Goal: Information Seeking & Learning: Learn about a topic

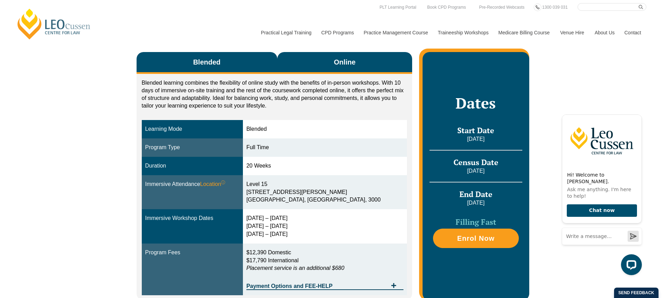
click at [350, 62] on span "Online" at bounding box center [345, 62] width 22 height 10
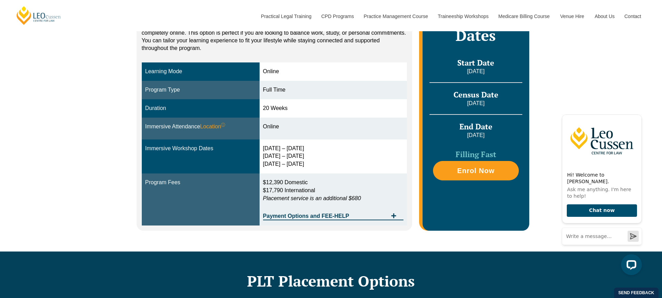
scroll to position [174, 0]
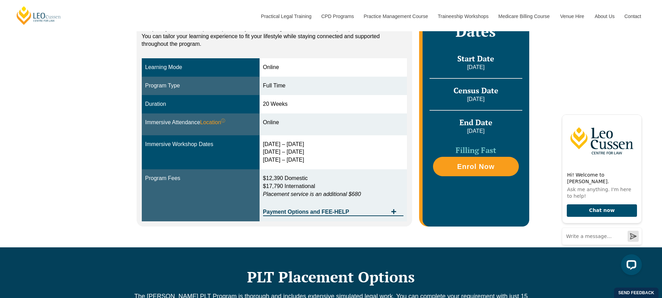
drag, startPoint x: 268, startPoint y: 144, endPoint x: 315, endPoint y: 147, distance: 47.4
click at [320, 147] on div "30 Sep – 3 Oct 2025 10 – 12 Dec 2025 11 – 13 Feb 2026" at bounding box center [333, 153] width 141 height 24
click at [315, 147] on div "30 Sep – 3 Oct 2025 10 – 12 Dec 2025 11 – 13 Feb 2026" at bounding box center [333, 153] width 141 height 24
drag, startPoint x: 266, startPoint y: 152, endPoint x: 321, endPoint y: 152, distance: 54.6
click at [321, 152] on div "30 Sep – 3 Oct 2025 10 – 12 Dec 2025 11 – 13 Feb 2026" at bounding box center [333, 153] width 141 height 24
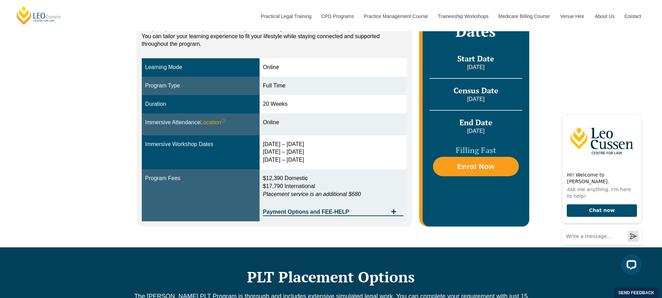
click at [302, 157] on div "30 Sep – 3 Oct 2025 10 – 12 Dec 2025 11 – 13 Feb 2026" at bounding box center [333, 153] width 141 height 24
drag, startPoint x: 316, startPoint y: 157, endPoint x: 250, endPoint y: 159, distance: 65.7
click at [250, 159] on tr "Immersive Workshop Dates 30 Sep – 3 Oct 2025 10 – 12 Dec 2025 11 – 13 Feb 2026" at bounding box center [274, 153] width 265 height 34
click at [284, 159] on div "30 Sep – 3 Oct 2025 10 – 12 Dec 2025 11 – 13 Feb 2026" at bounding box center [333, 153] width 141 height 24
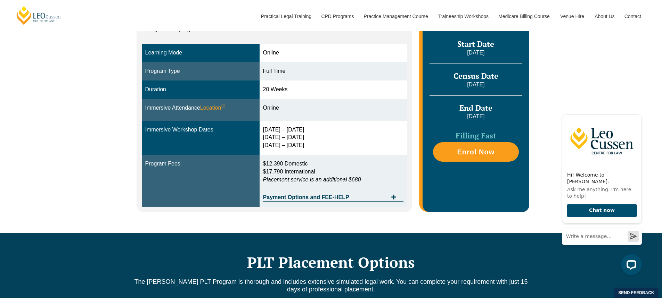
scroll to position [208, 0]
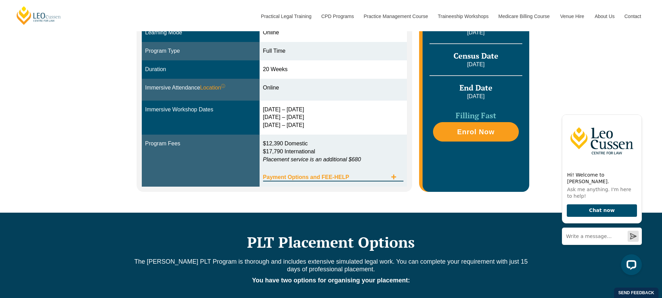
click at [384, 176] on span "Payment Options and FEE-HELP" at bounding box center [325, 178] width 125 height 6
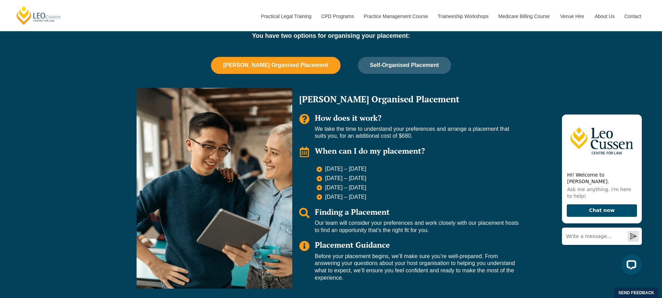
scroll to position [660, 0]
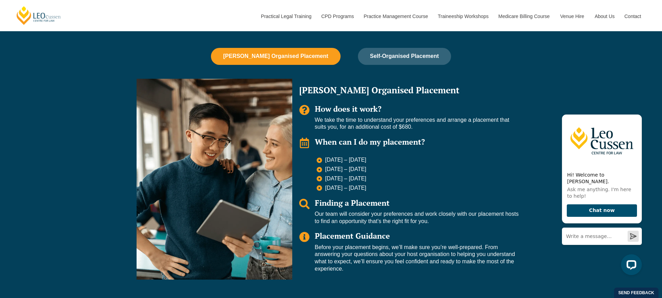
drag, startPoint x: 329, startPoint y: 162, endPoint x: 378, endPoint y: 161, distance: 49.0
click at [367, 161] on span "23 Feb – 16 March 2026" at bounding box center [345, 160] width 43 height 7
click at [367, 173] on span "11 May – 29 May 2026" at bounding box center [345, 169] width 43 height 7
drag, startPoint x: 337, startPoint y: 178, endPoint x: 318, endPoint y: 175, distance: 19.7
click at [312, 177] on div "23 Feb – 16 March 2026 11 May – 29 May 2026 6 July – 24 July 2026 24 Aug – 11 S…" at bounding box center [409, 174] width 220 height 35
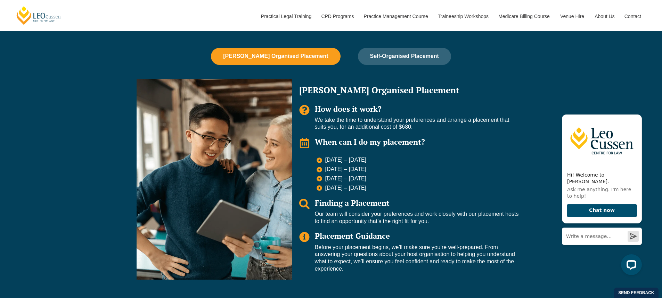
click at [345, 171] on span "11 May – 29 May 2026" at bounding box center [345, 169] width 43 height 7
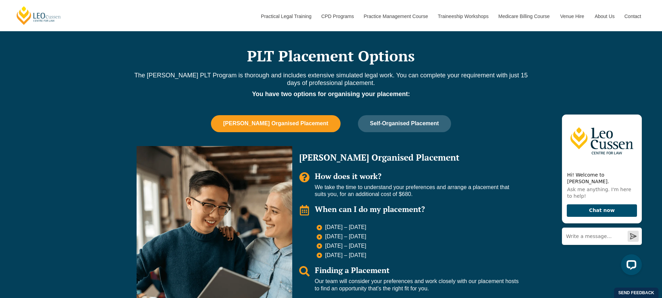
scroll to position [591, 0]
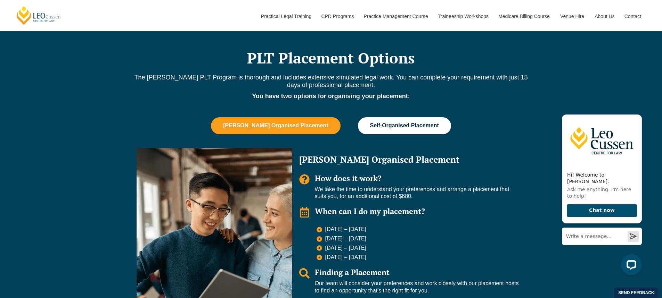
click at [419, 121] on button "Self-Organised Placement" at bounding box center [404, 125] width 93 height 17
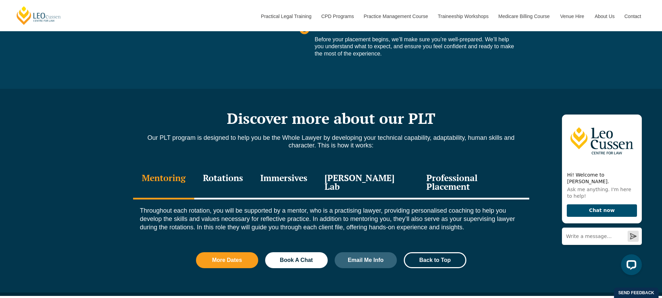
scroll to position [903, 0]
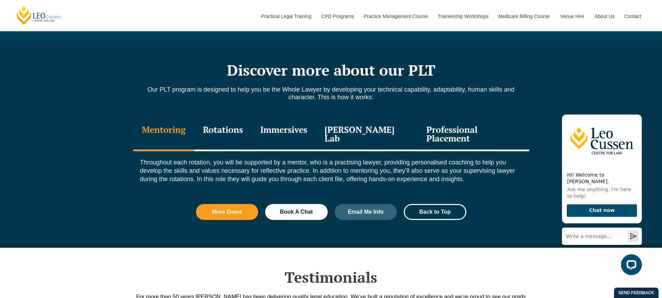
click at [237, 136] on div "Rotations" at bounding box center [222, 134] width 57 height 33
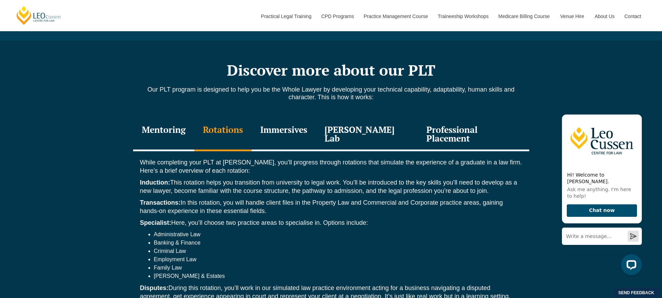
click at [285, 130] on div "Immersives" at bounding box center [284, 134] width 64 height 33
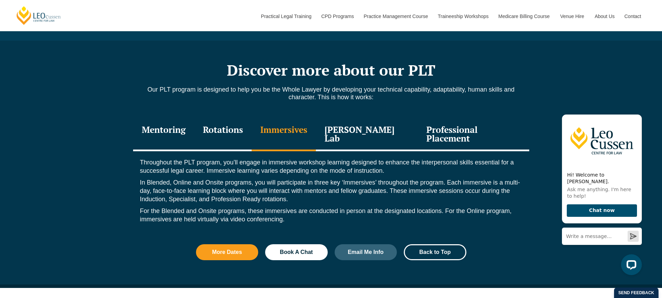
click at [233, 130] on div "Rotations" at bounding box center [222, 134] width 57 height 33
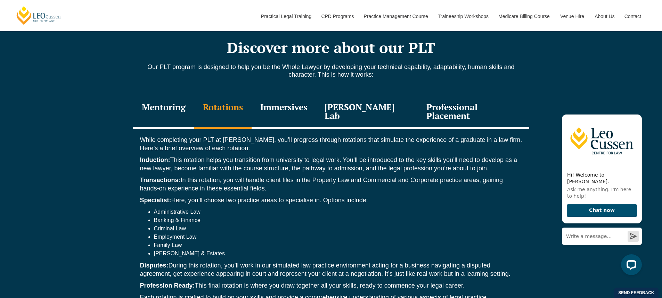
scroll to position [938, 0]
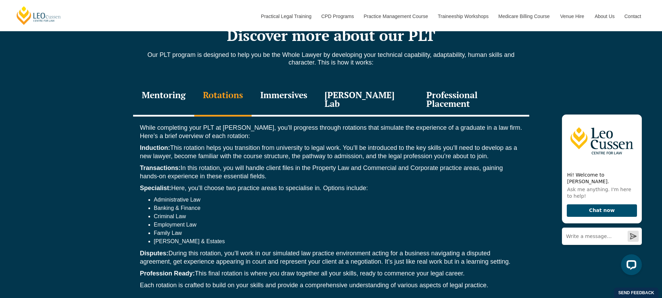
click at [305, 100] on div "Immersives" at bounding box center [284, 100] width 64 height 33
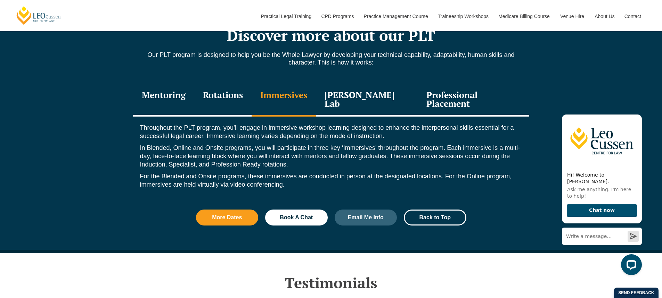
click at [351, 99] on div "[PERSON_NAME] Lab" at bounding box center [367, 100] width 102 height 33
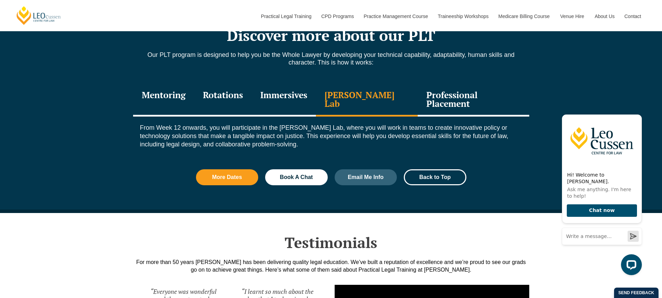
click at [479, 97] on div "Professional Placement" at bounding box center [473, 100] width 111 height 33
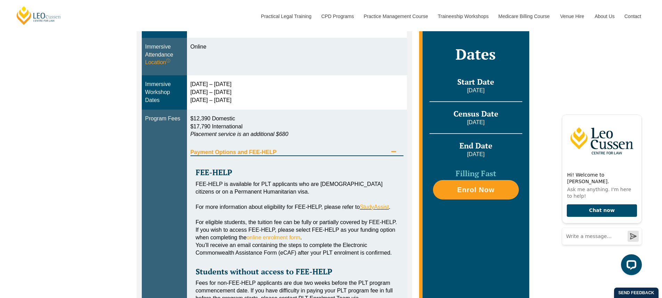
scroll to position [104, 0]
